Goal: Navigation & Orientation: Find specific page/section

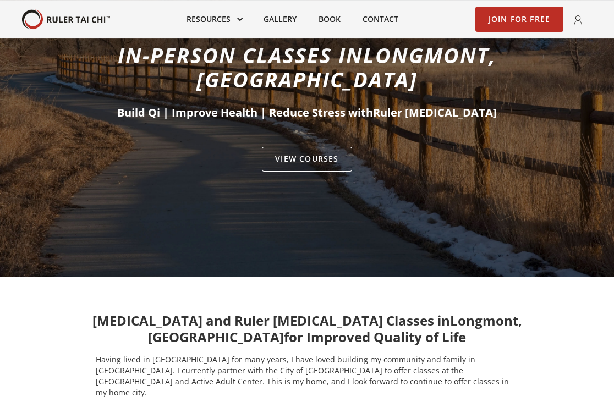
scroll to position [112, 0]
click at [333, 147] on link "VIEW Courses" at bounding box center [307, 159] width 90 height 25
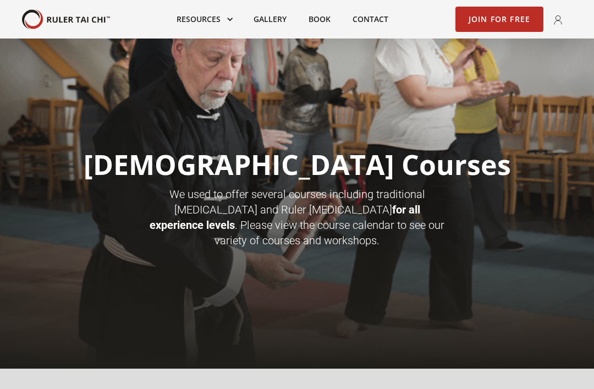
click at [218, 23] on link at bounding box center [204, 19] width 77 height 24
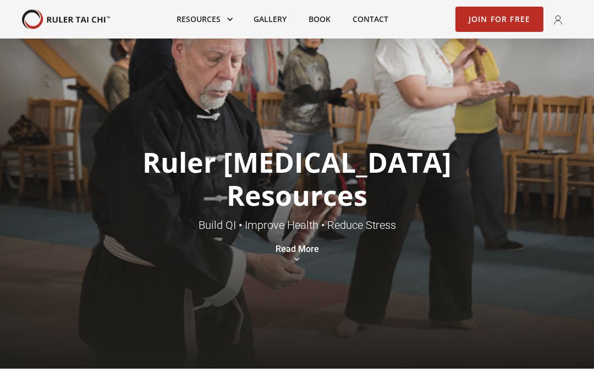
click at [218, 18] on link at bounding box center [204, 19] width 77 height 24
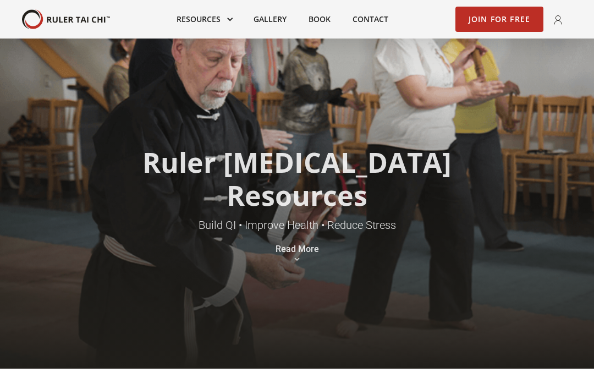
click at [218, 19] on link at bounding box center [204, 19] width 77 height 24
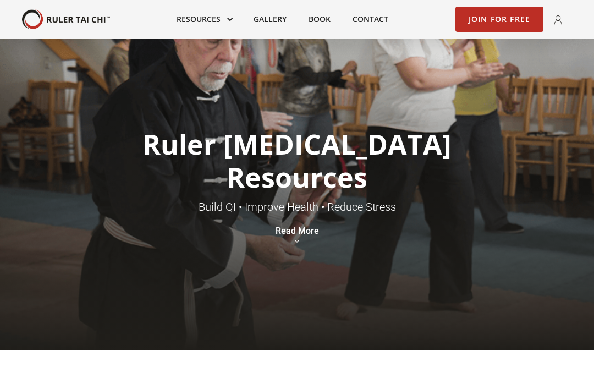
scroll to position [18, 0]
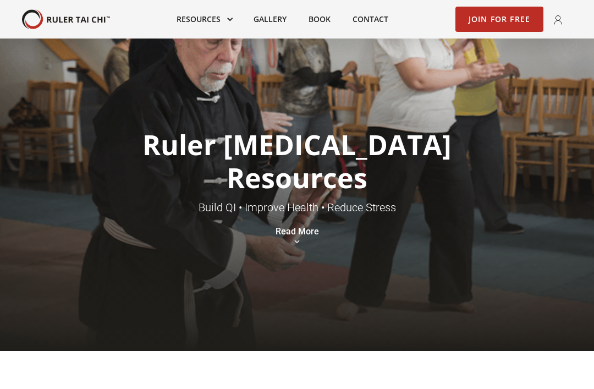
click at [209, 20] on link at bounding box center [204, 19] width 77 height 24
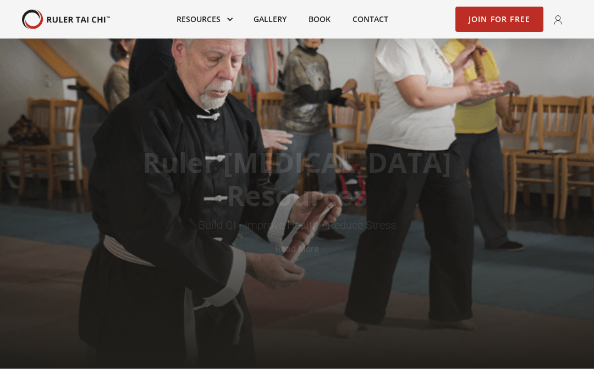
click at [212, 67] on div "Ruler T'ai Chi Resources Build QI • Improve Health • Reduce Stress Read More" at bounding box center [297, 204] width 594 height 330
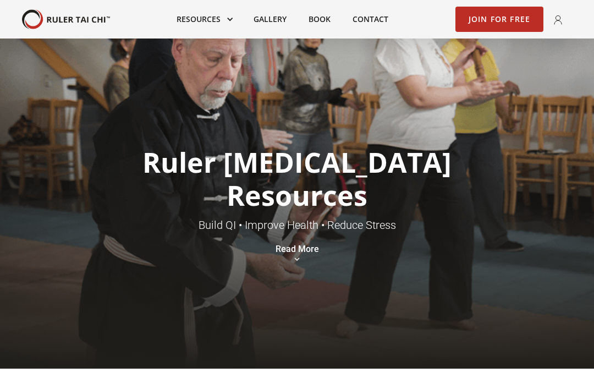
click at [227, 19] on link at bounding box center [204, 19] width 77 height 24
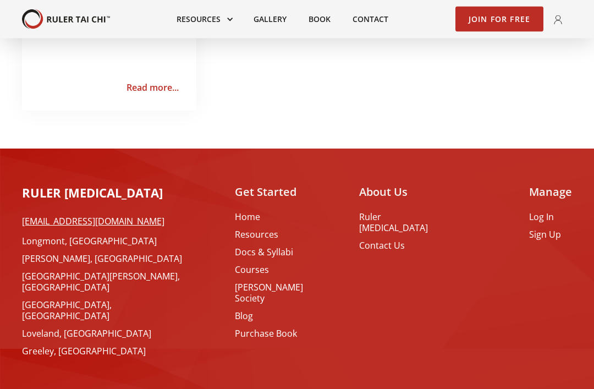
scroll to position [1058, 0]
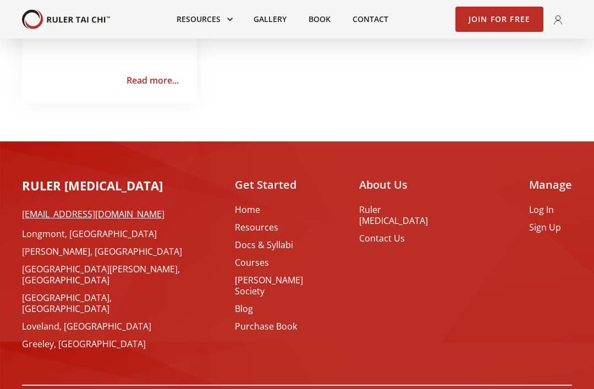
click at [280, 227] on link "Resources" at bounding box center [279, 227] width 89 height 11
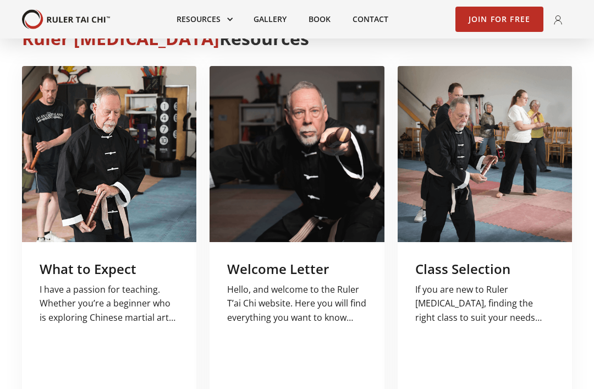
scroll to position [354, 0]
